Goal: Transaction & Acquisition: Purchase product/service

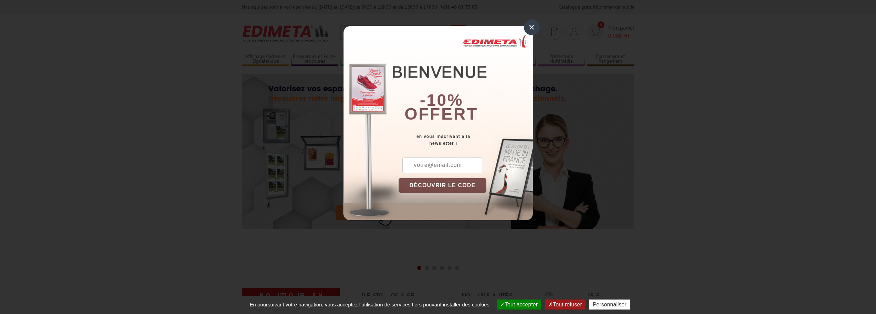
click at [533, 30] on div "×" at bounding box center [532, 27] width 16 height 16
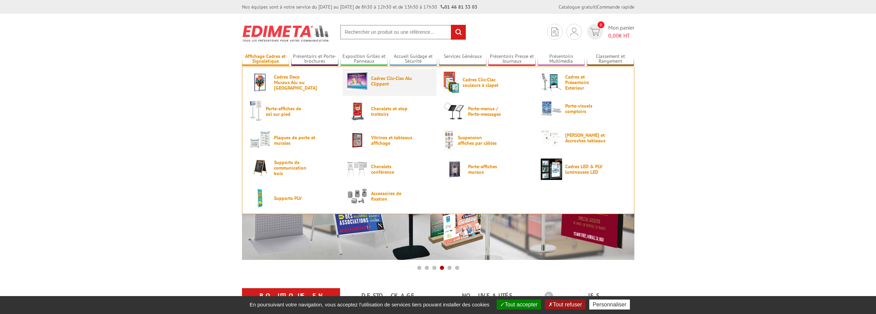
click at [397, 79] on span "Cadres Clic-Clac Alu Clippant" at bounding box center [391, 80] width 41 height 11
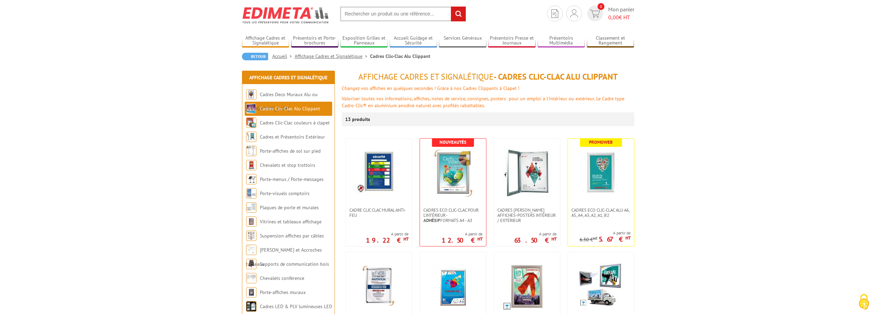
scroll to position [6, 0]
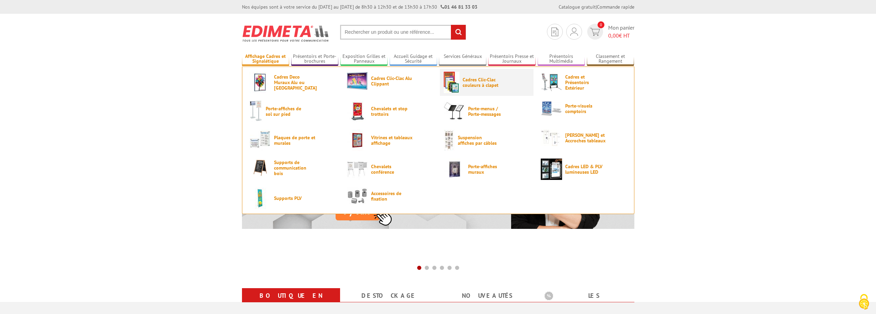
click at [460, 76] on link "Cadres Clic-Clac couleurs à clapet" at bounding box center [487, 82] width 86 height 21
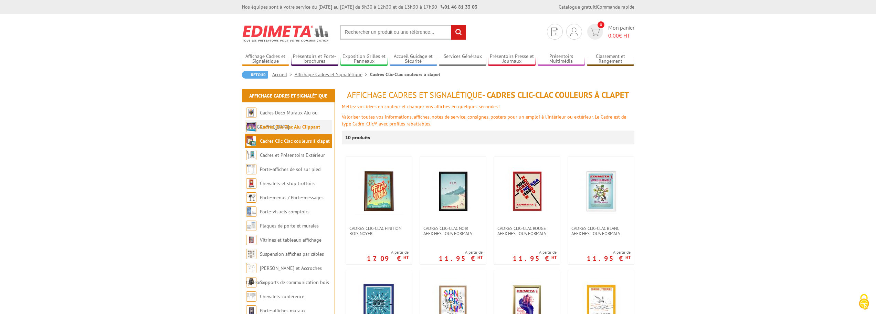
click at [302, 128] on link "Cadres Clic-Clac Alu Clippant" at bounding box center [290, 127] width 60 height 6
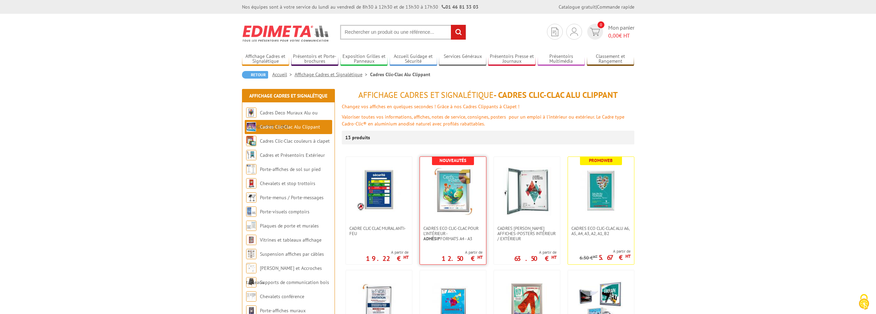
click at [446, 181] on img at bounding box center [453, 191] width 48 height 48
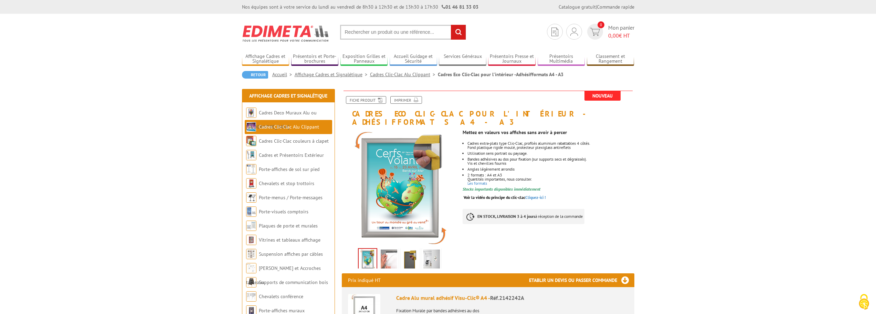
click at [391, 251] on img at bounding box center [389, 259] width 17 height 21
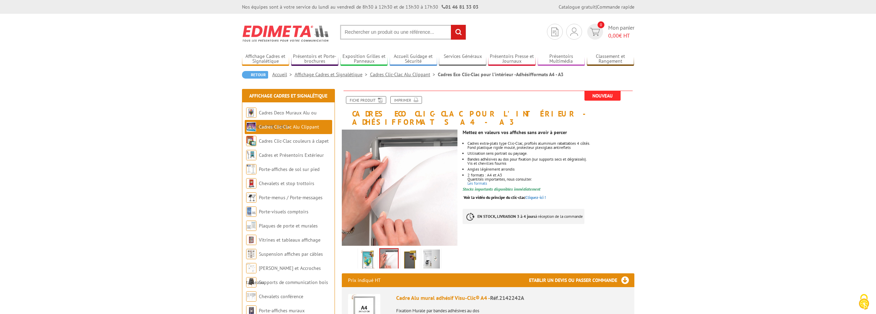
click at [405, 254] on img at bounding box center [410, 259] width 17 height 21
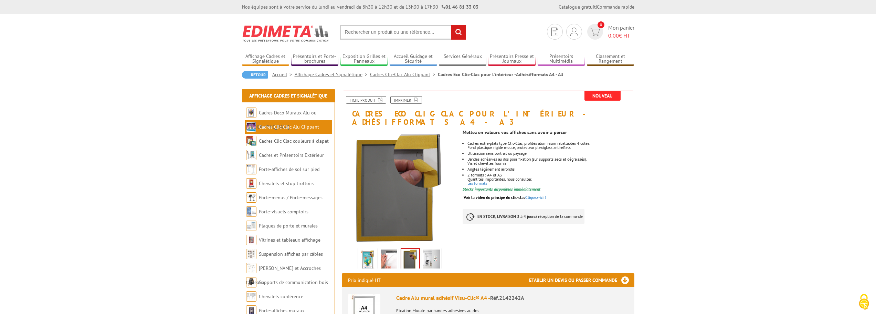
click at [425, 250] on img at bounding box center [432, 259] width 17 height 21
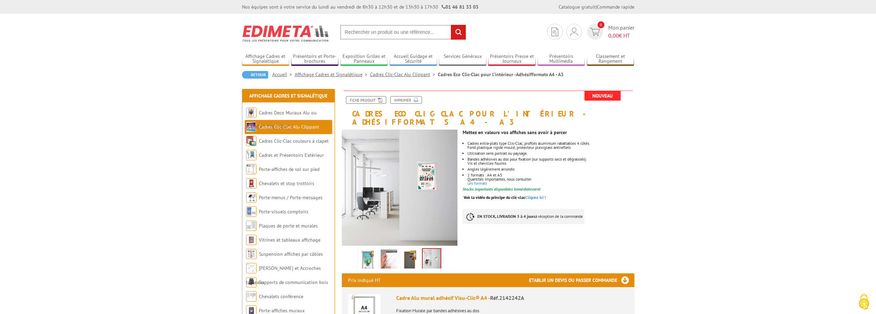
click at [412, 250] on img at bounding box center [410, 259] width 17 height 21
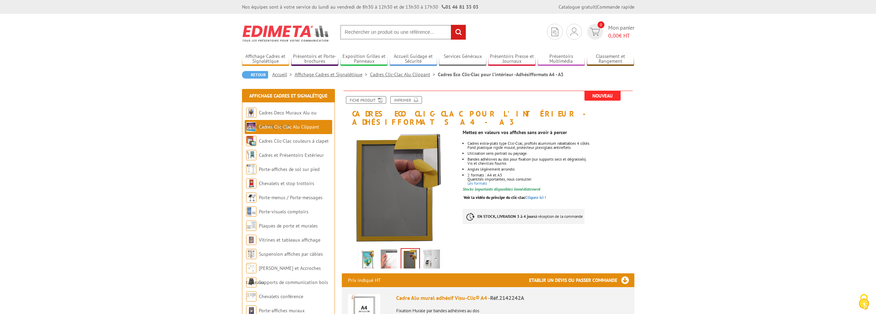
click at [397, 251] on link at bounding box center [388, 260] width 19 height 24
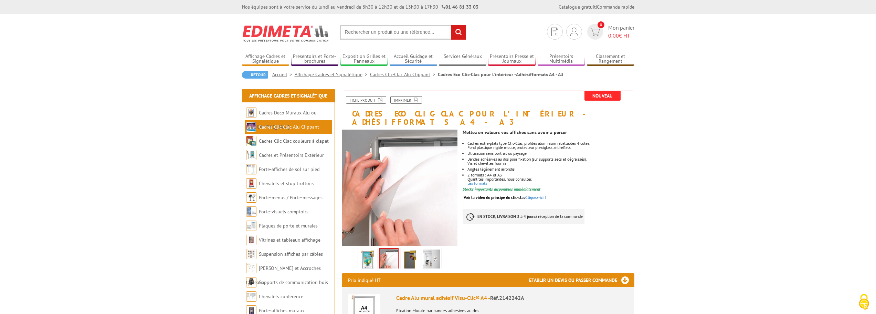
click at [378, 253] on li at bounding box center [367, 257] width 21 height 21
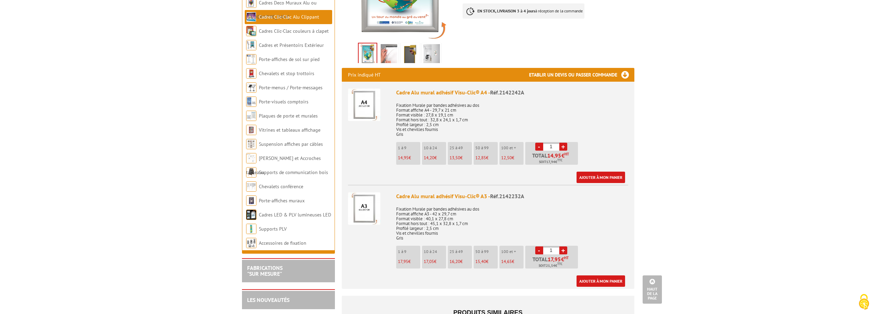
scroll to position [206, 0]
click at [557, 246] on input "1" at bounding box center [551, 250] width 16 height 8
type input "6"
click at [570, 229] on p "Fixation Murale par bandes adhésives au dos Format affiche A3 - 42 x 29,7 cm Fo…" at bounding box center [512, 220] width 232 height 39
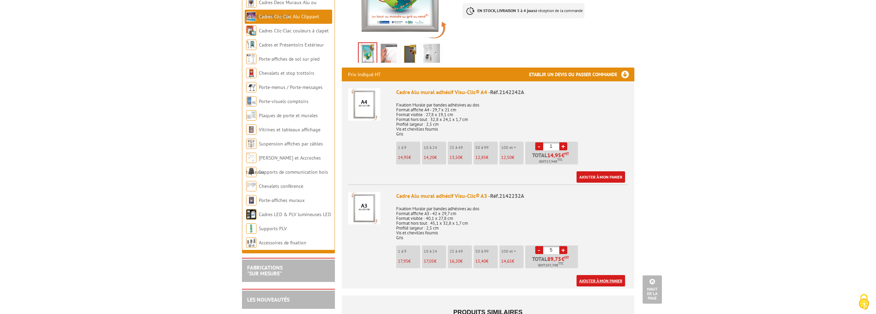
click at [590, 275] on link "Ajouter à mon panier" at bounding box center [601, 280] width 49 height 11
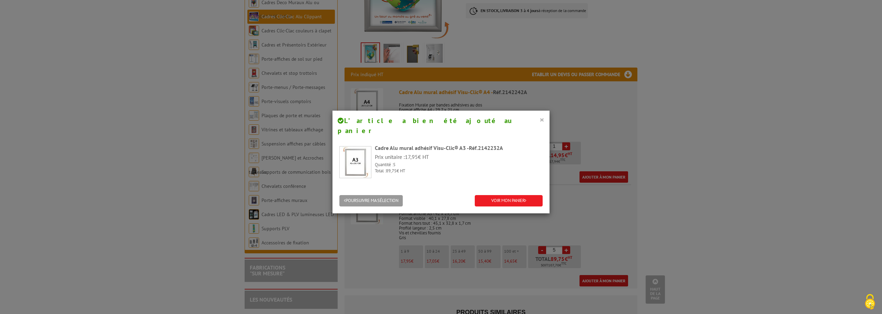
click at [539, 115] on button "×" at bounding box center [541, 119] width 5 height 9
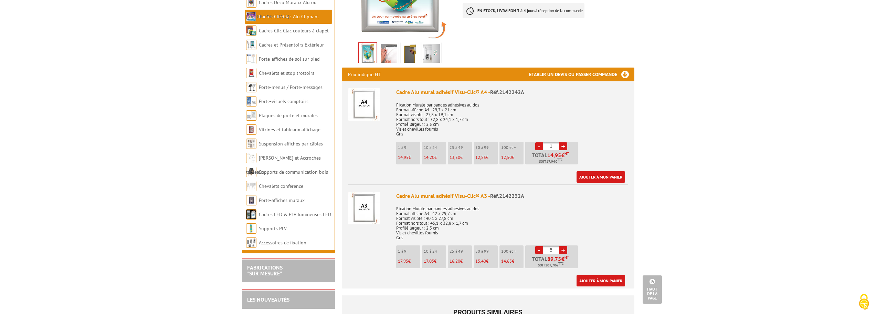
click at [552, 246] on input "5" at bounding box center [551, 250] width 16 height 8
type input "10"
click at [588, 227] on p "Fixation Murale par bandes adhésives au dos Format affiche A3 - 42 x 29,7 cm Fo…" at bounding box center [512, 220] width 232 height 39
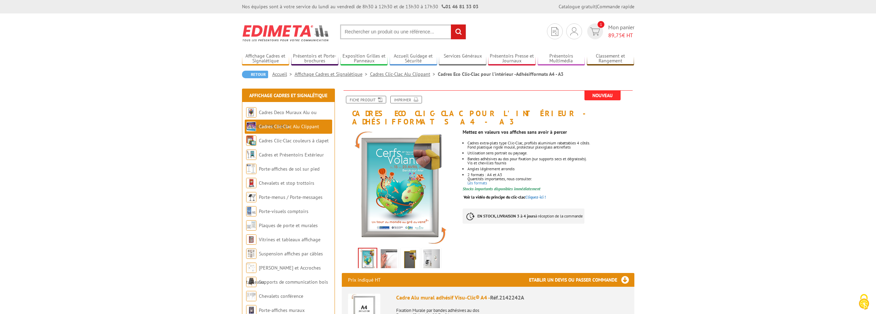
scroll to position [0, 0]
click at [598, 31] on img at bounding box center [595, 32] width 10 height 8
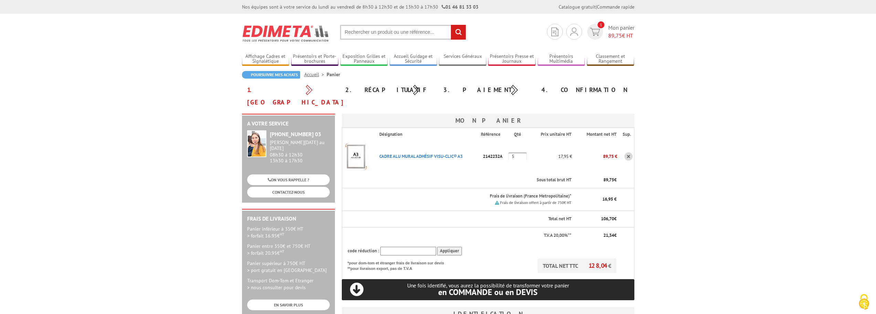
click at [511, 152] on input "5" at bounding box center [518, 156] width 18 height 8
click at [512, 152] on input "5" at bounding box center [518, 156] width 18 height 8
drag, startPoint x: 512, startPoint y: 145, endPoint x: 518, endPoint y: 144, distance: 5.9
click at [518, 152] on input "5" at bounding box center [518, 156] width 18 height 8
type input "10"
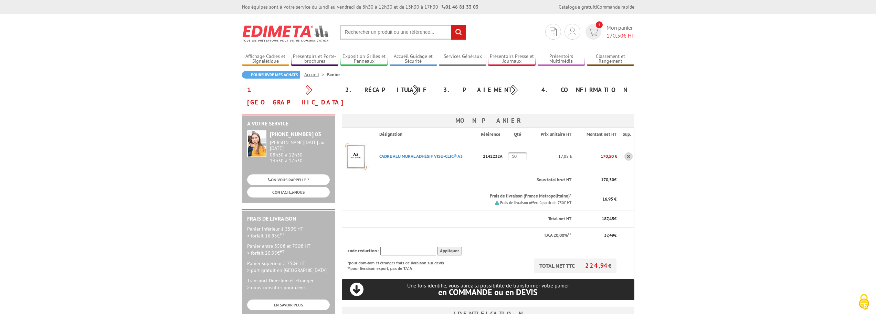
click at [505, 153] on td "2142232A" at bounding box center [495, 156] width 28 height 31
click at [570, 141] on td "17,05 €" at bounding box center [551, 156] width 43 height 31
click at [566, 150] on p "17,05 €" at bounding box center [551, 156] width 43 height 12
drag, startPoint x: 431, startPoint y: 104, endPoint x: 425, endPoint y: 100, distance: 7.4
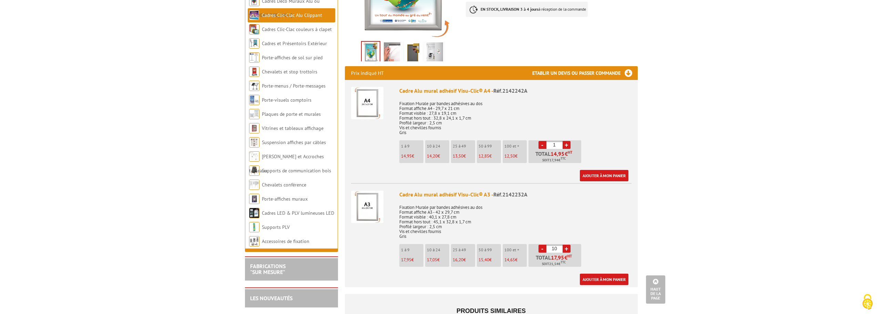
scroll to position [207, 0]
drag, startPoint x: 556, startPoint y: 137, endPoint x: 546, endPoint y: 137, distance: 10.7
click at [546, 141] on input "1" at bounding box center [551, 145] width 16 height 8
type input "10"
click at [583, 170] on link "Ajouter à mon panier" at bounding box center [601, 175] width 49 height 11
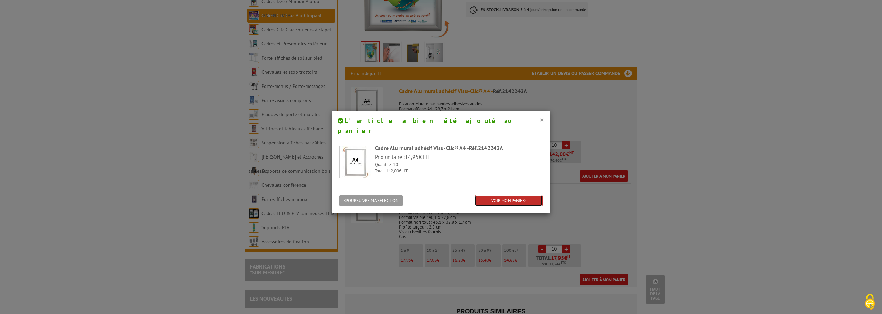
click at [519, 195] on link "VOIR MON PANIER" at bounding box center [509, 200] width 68 height 11
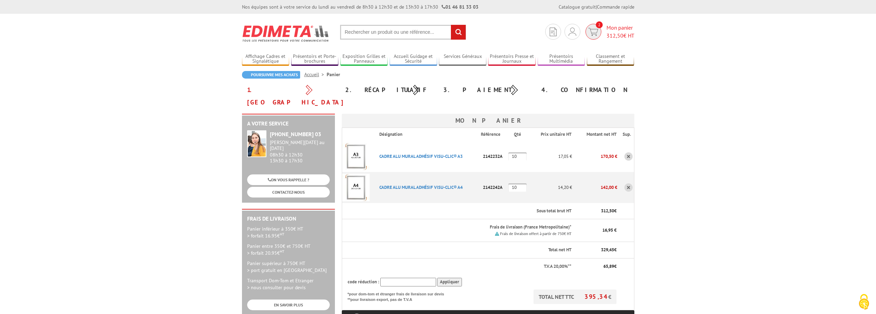
click at [619, 37] on span "312,50" at bounding box center [615, 35] width 17 height 7
click at [567, 36] on div "Je me connecte Nouveau client ? Inscrivez-vous" at bounding box center [572, 47] width 74 height 24
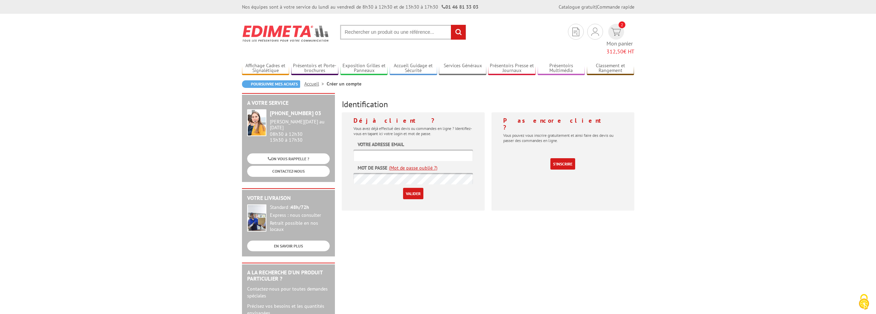
click at [466, 141] on form "Votre adresse email Mot de passe (Mot de passe oublié ?) Valider" at bounding box center [413, 170] width 119 height 58
click at [459, 149] on input "text" at bounding box center [413, 154] width 119 height 11
drag, startPoint x: 491, startPoint y: 173, endPoint x: 477, endPoint y: 171, distance: 15.0
click at [492, 173] on div "Pas encore client ? Vous pouvez vous inscrire gratuitement et ainsi faire des d…" at bounding box center [563, 161] width 143 height 98
click at [426, 149] on input "text" at bounding box center [413, 154] width 119 height 11
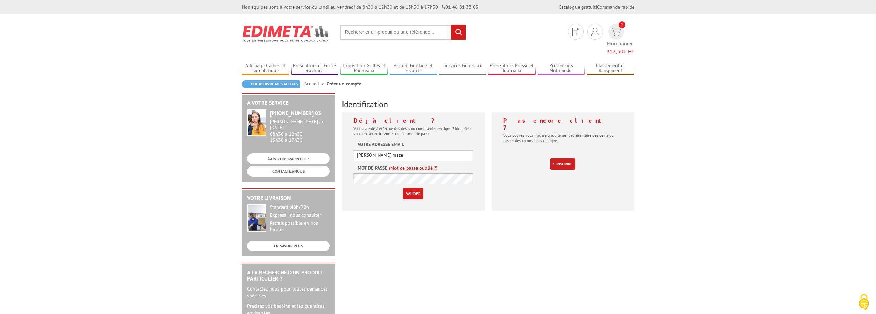
type input "[PERSON_NAME].maze@"
